Goal: Information Seeking & Learning: Learn about a topic

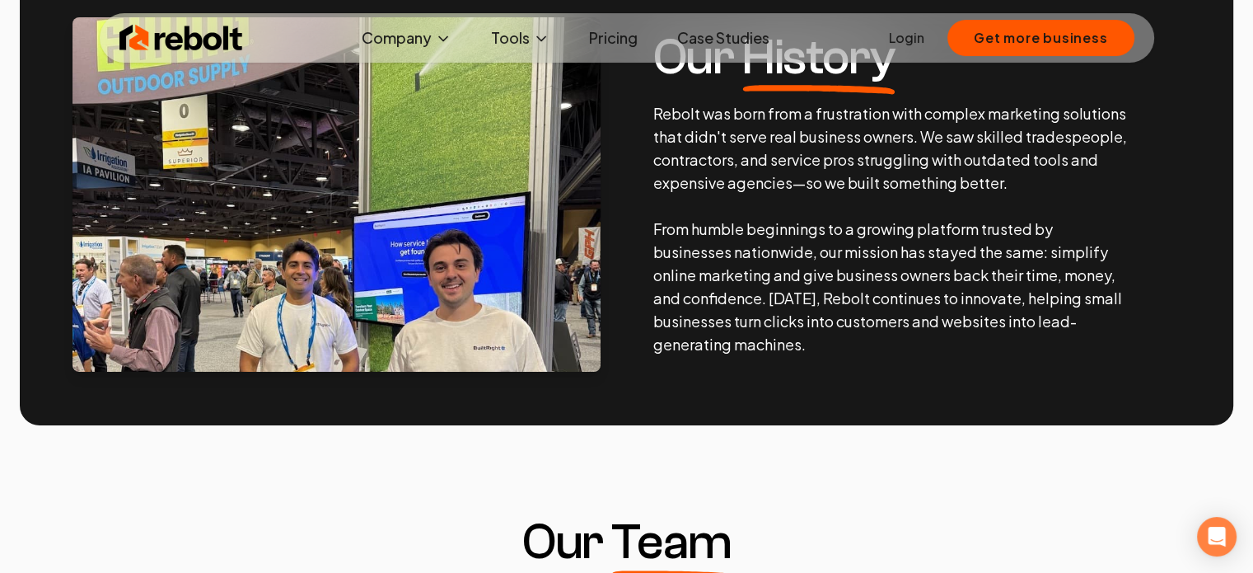
scroll to position [692, 0]
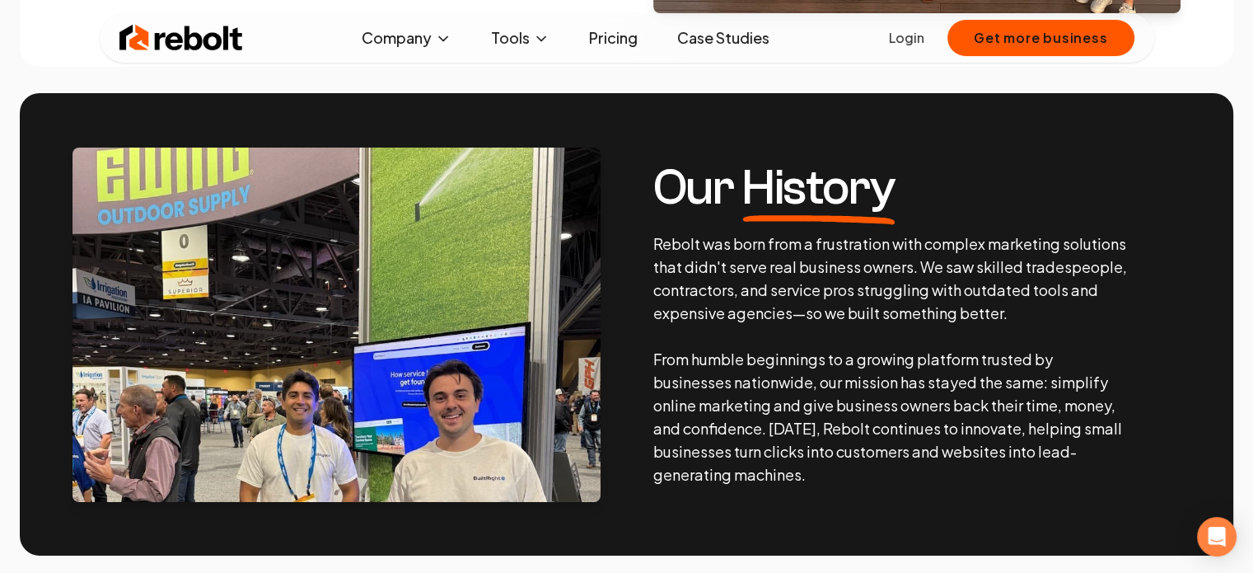
click at [699, 40] on link "Case Studies" at bounding box center [723, 37] width 119 height 33
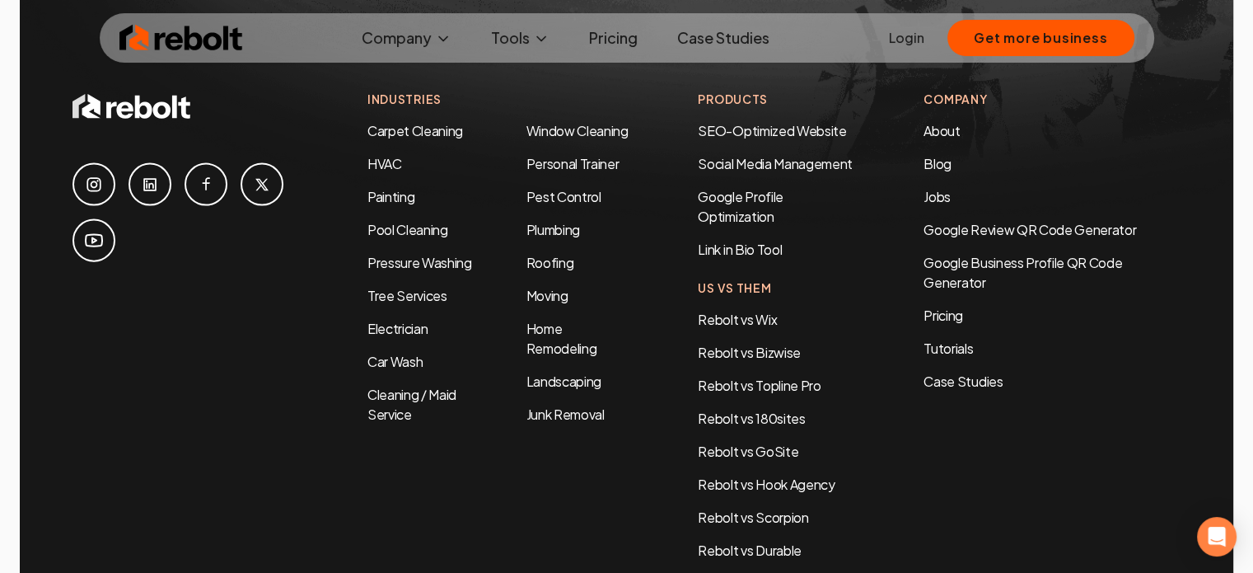
scroll to position [3678, 0]
click at [569, 372] on link "Landscaping" at bounding box center [563, 380] width 75 height 17
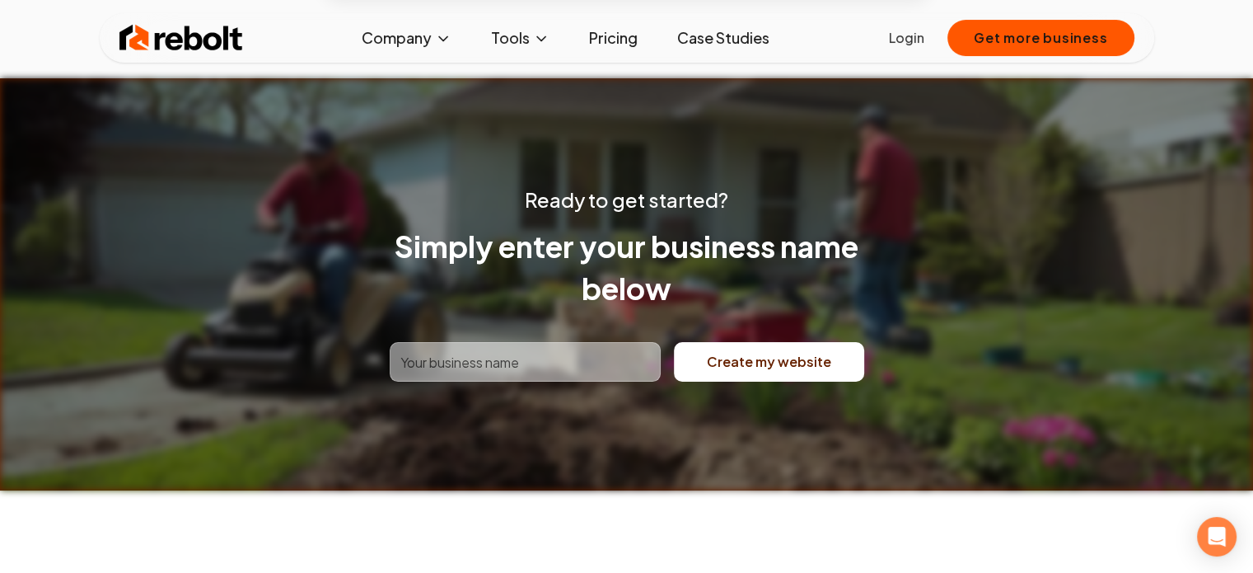
scroll to position [6322, 0]
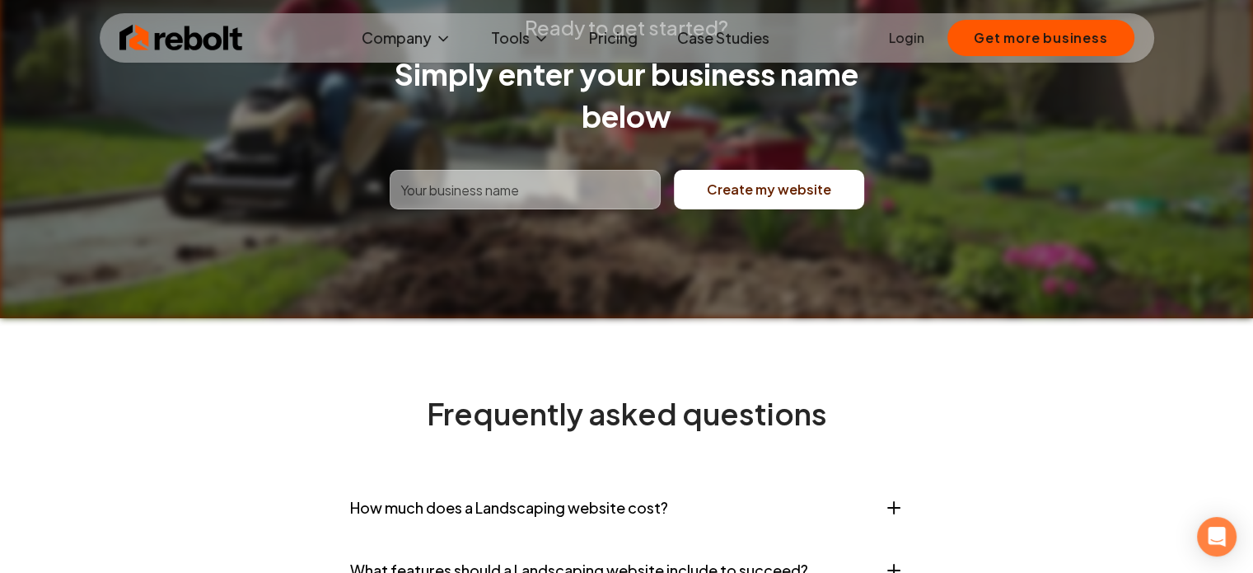
click at [635, 39] on link "Pricing" at bounding box center [613, 37] width 75 height 33
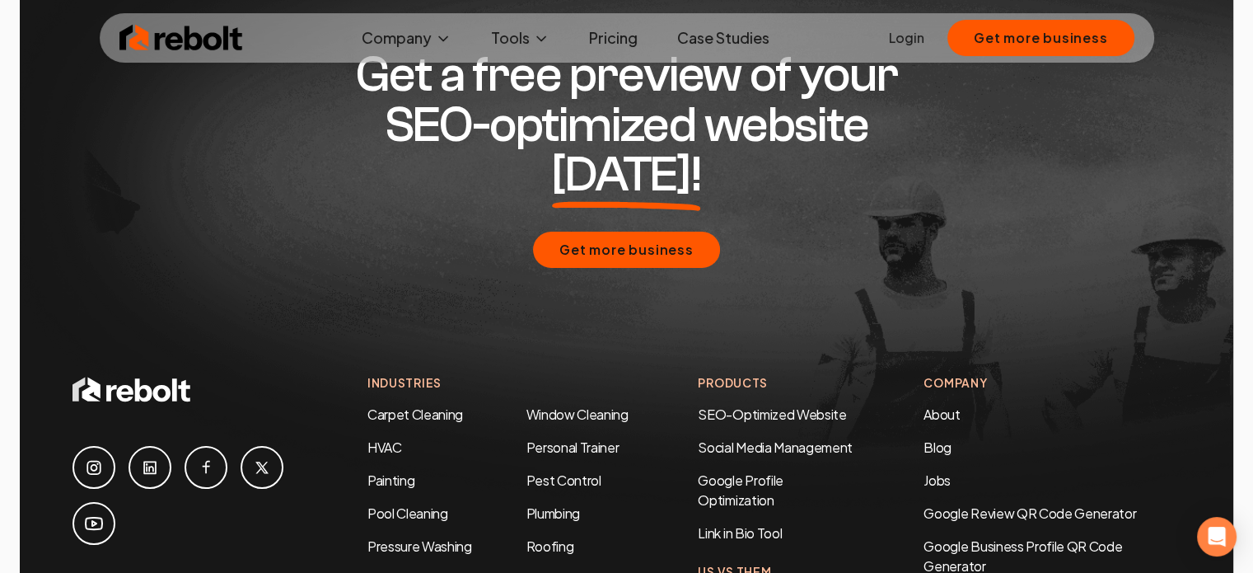
scroll to position [3046, 0]
